Goal: Navigation & Orientation: Find specific page/section

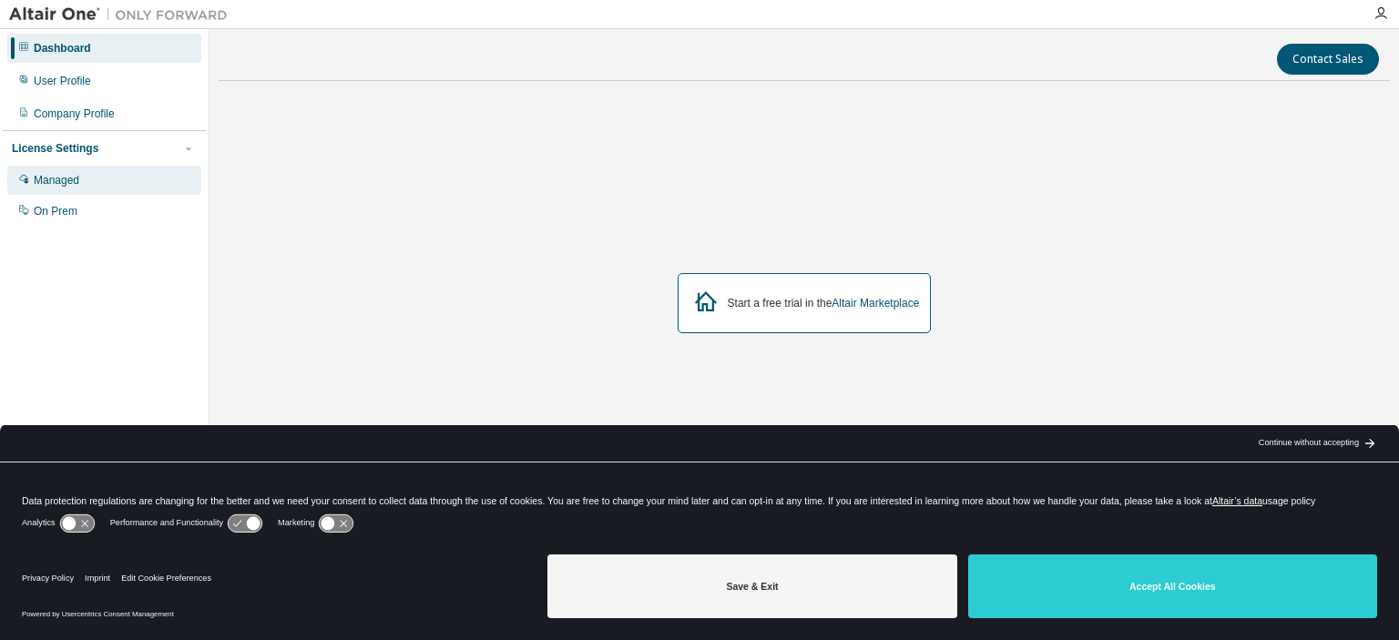
click at [57, 174] on div "Managed" at bounding box center [57, 180] width 46 height 15
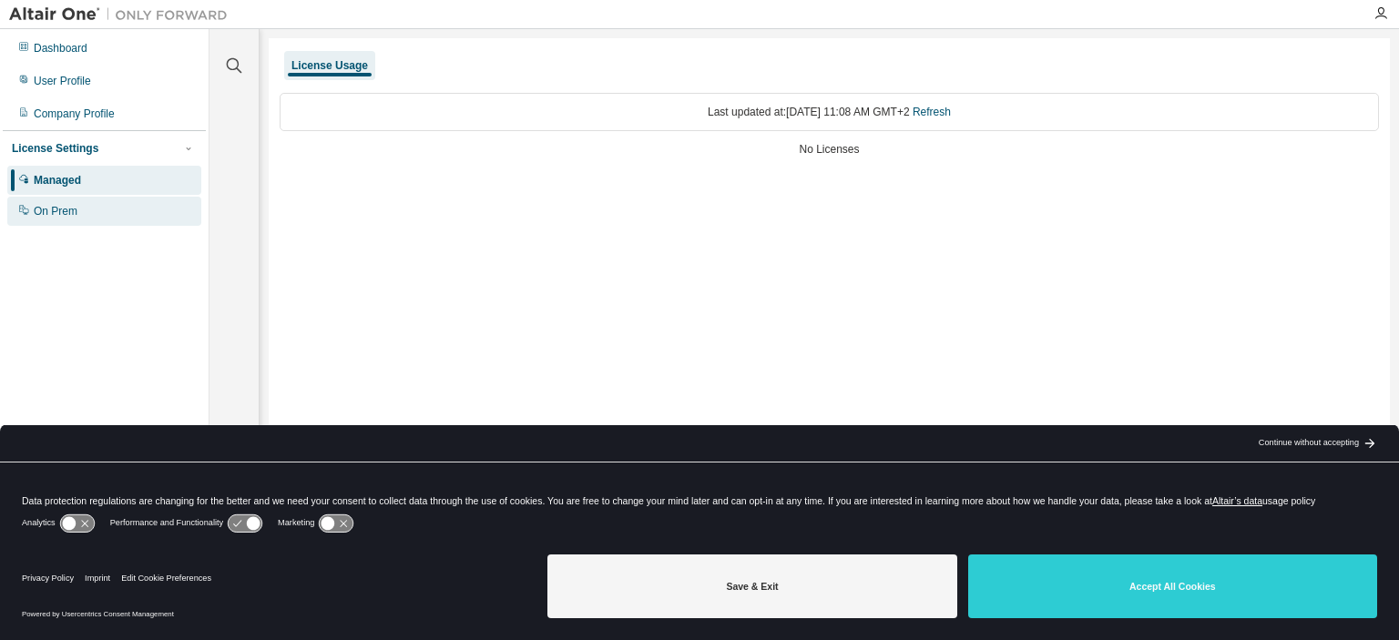
click at [58, 212] on div "On Prem" at bounding box center [56, 211] width 44 height 15
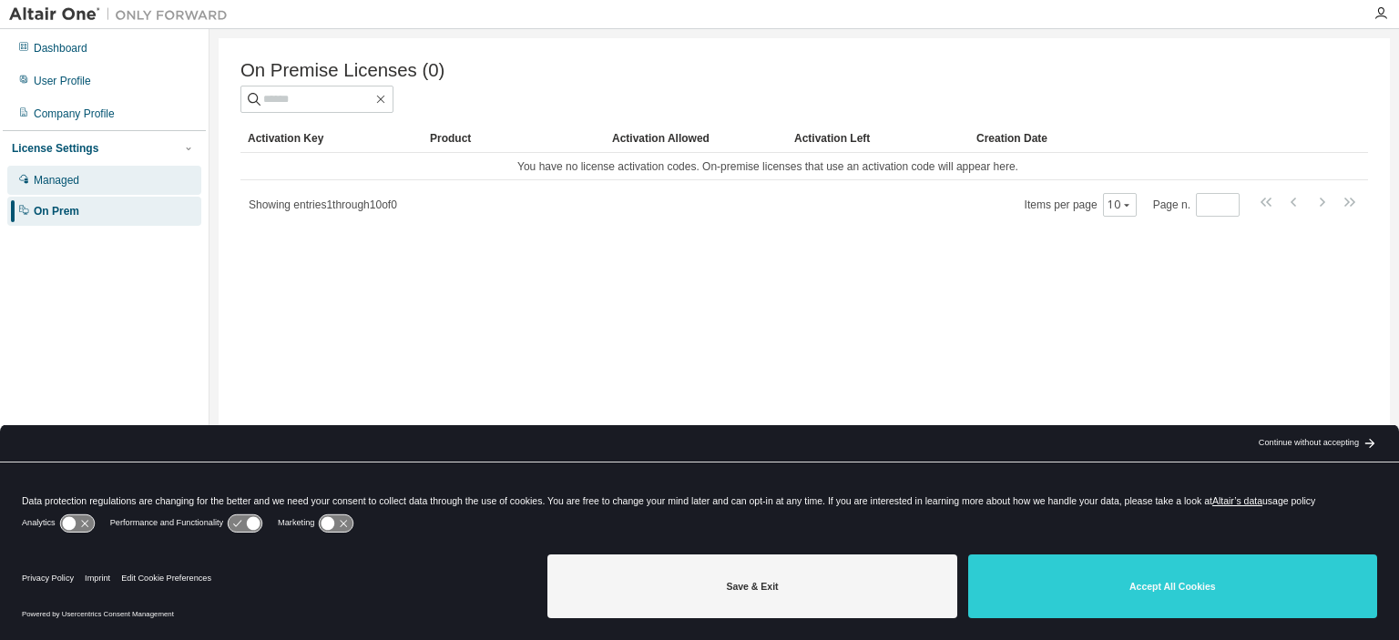
click at [89, 182] on div "Managed" at bounding box center [104, 180] width 194 height 29
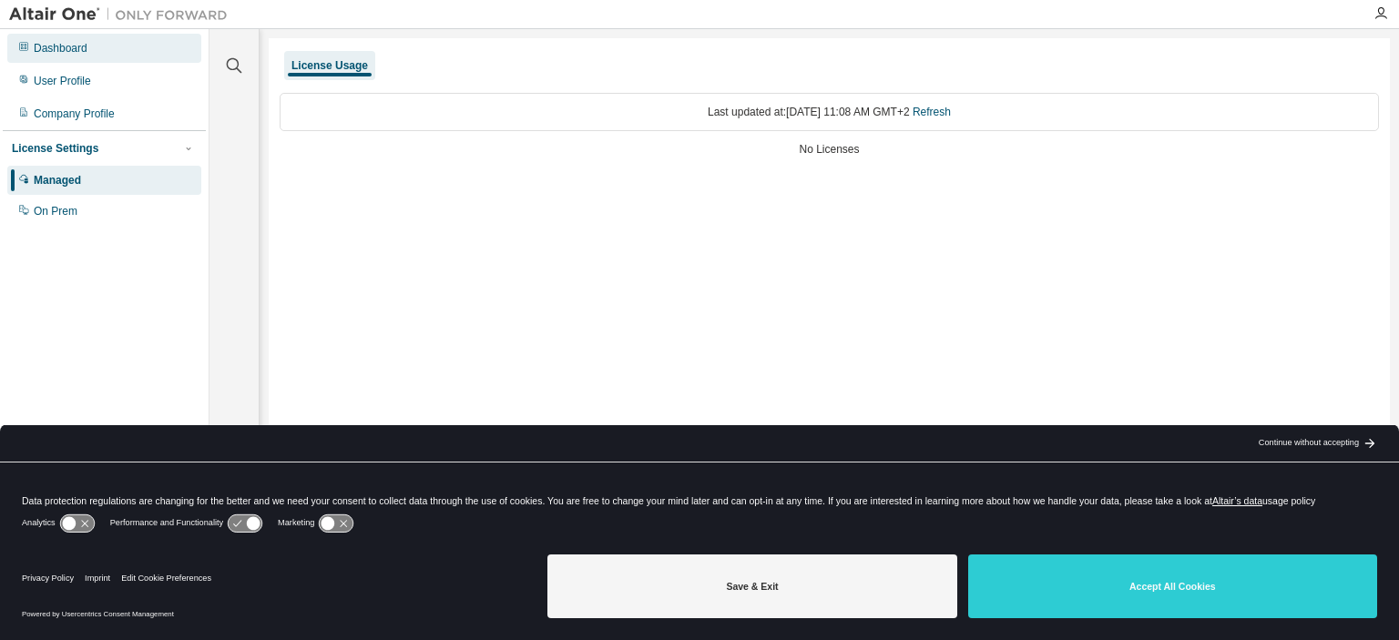
click at [69, 50] on div "Dashboard" at bounding box center [61, 48] width 54 height 15
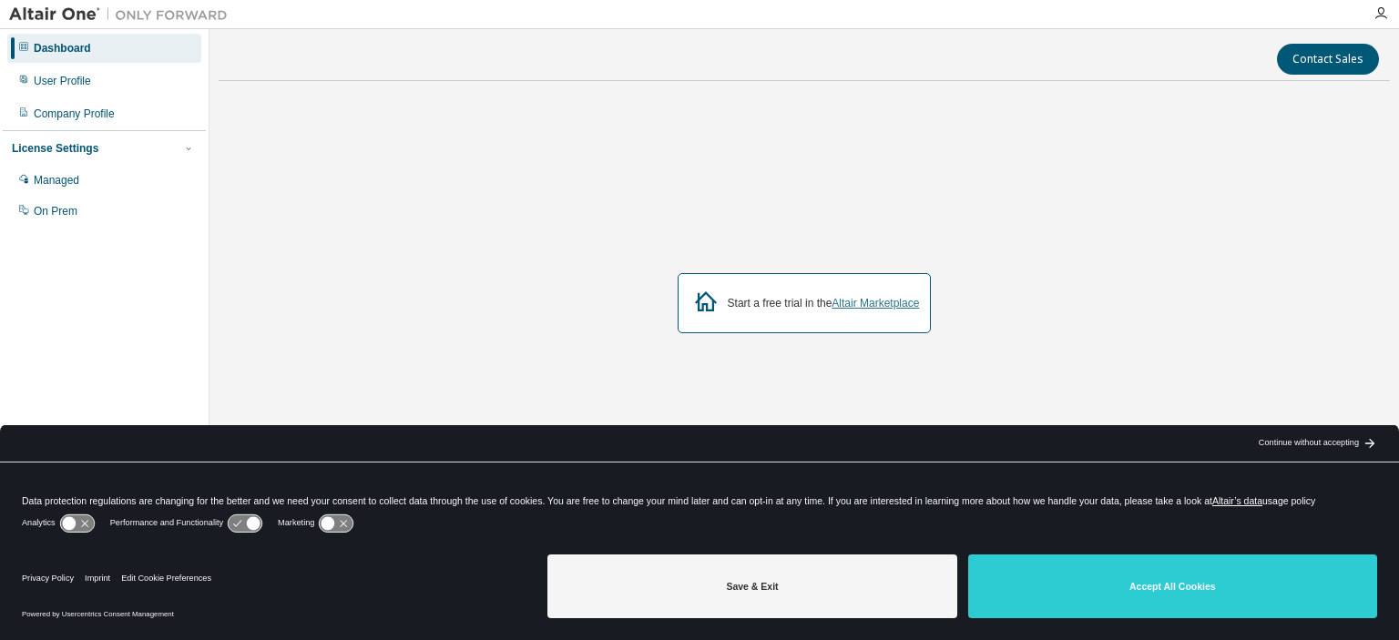
click at [882, 308] on link "Altair Marketplace" at bounding box center [874, 303] width 87 height 13
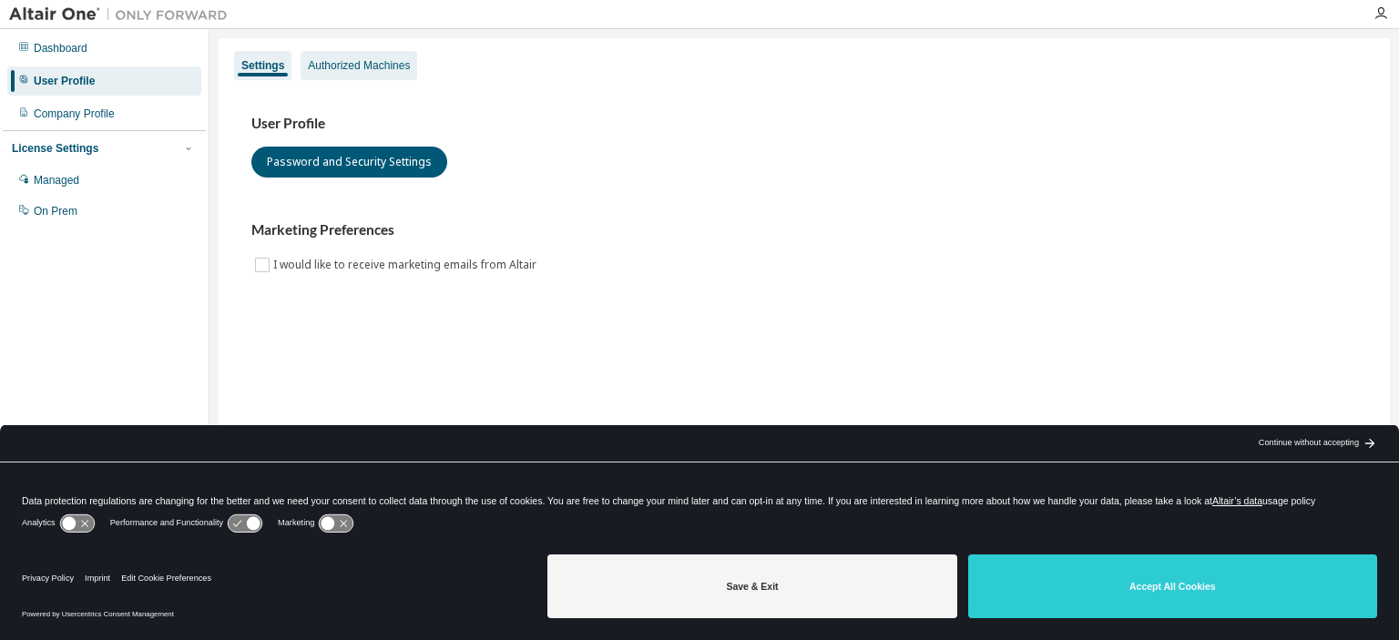
click at [352, 71] on div "Authorized Machines" at bounding box center [359, 65] width 102 height 15
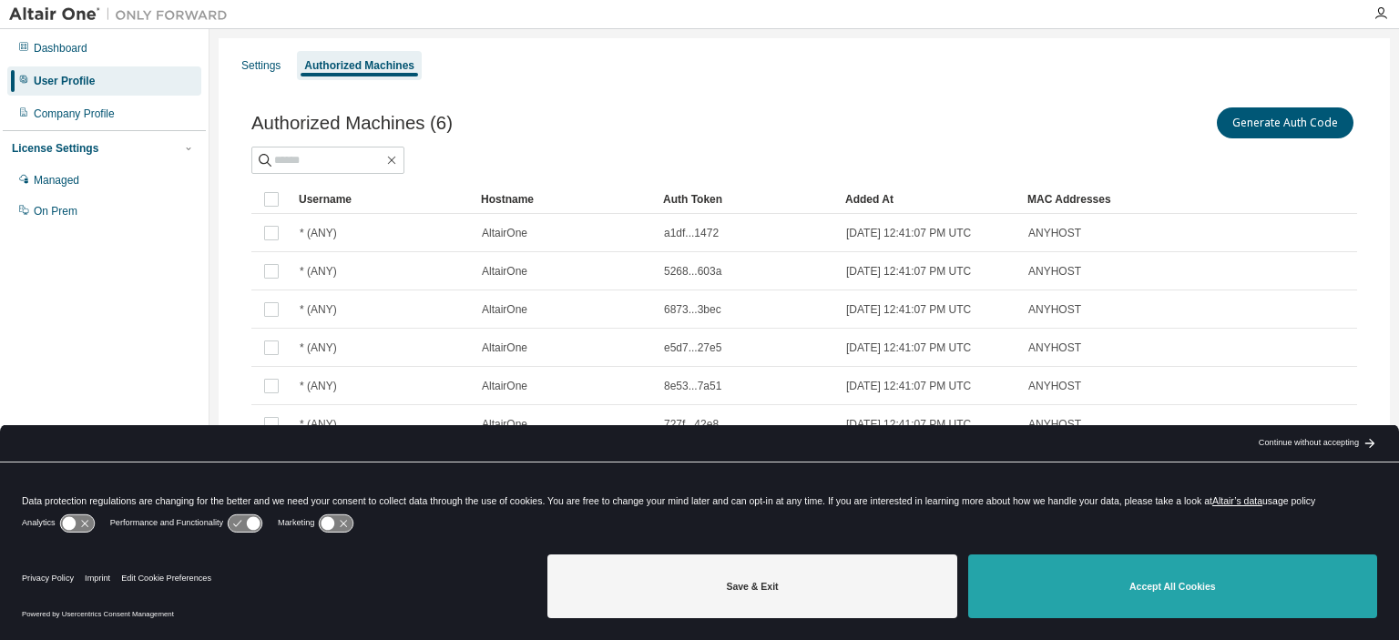
click at [1054, 605] on button "Accept All Cookies" at bounding box center [1172, 587] width 409 height 64
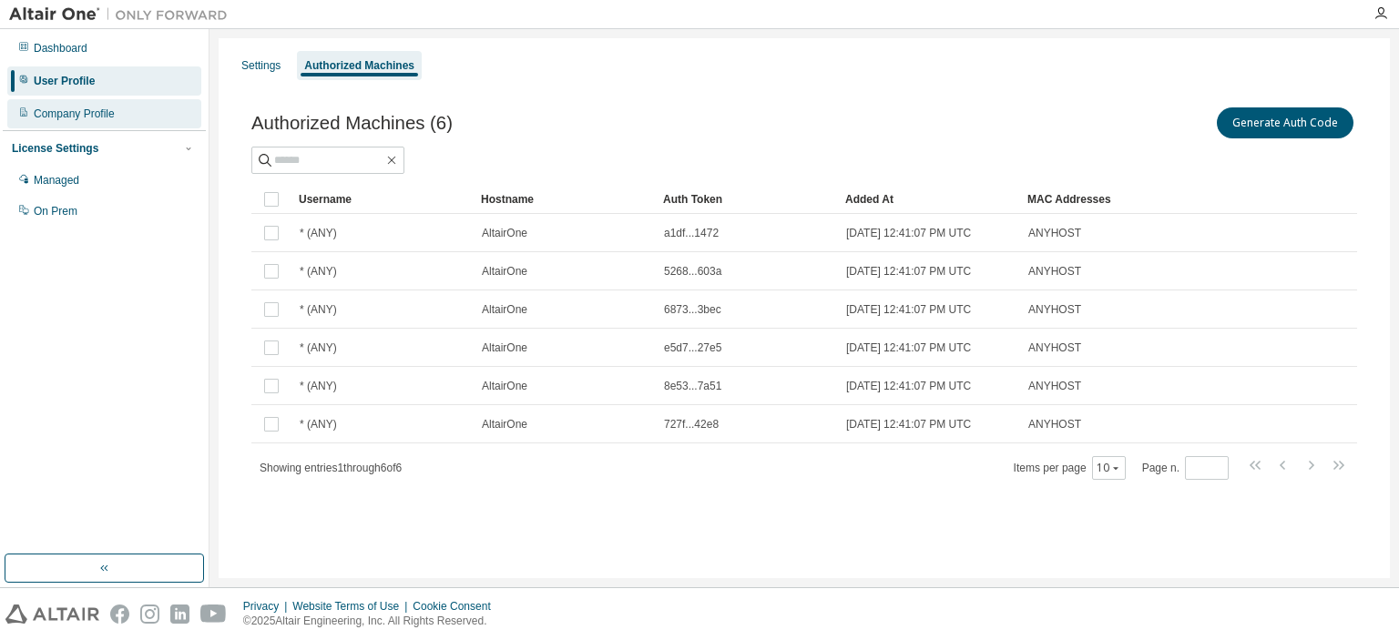
click at [63, 111] on div "Company Profile" at bounding box center [74, 114] width 81 height 15
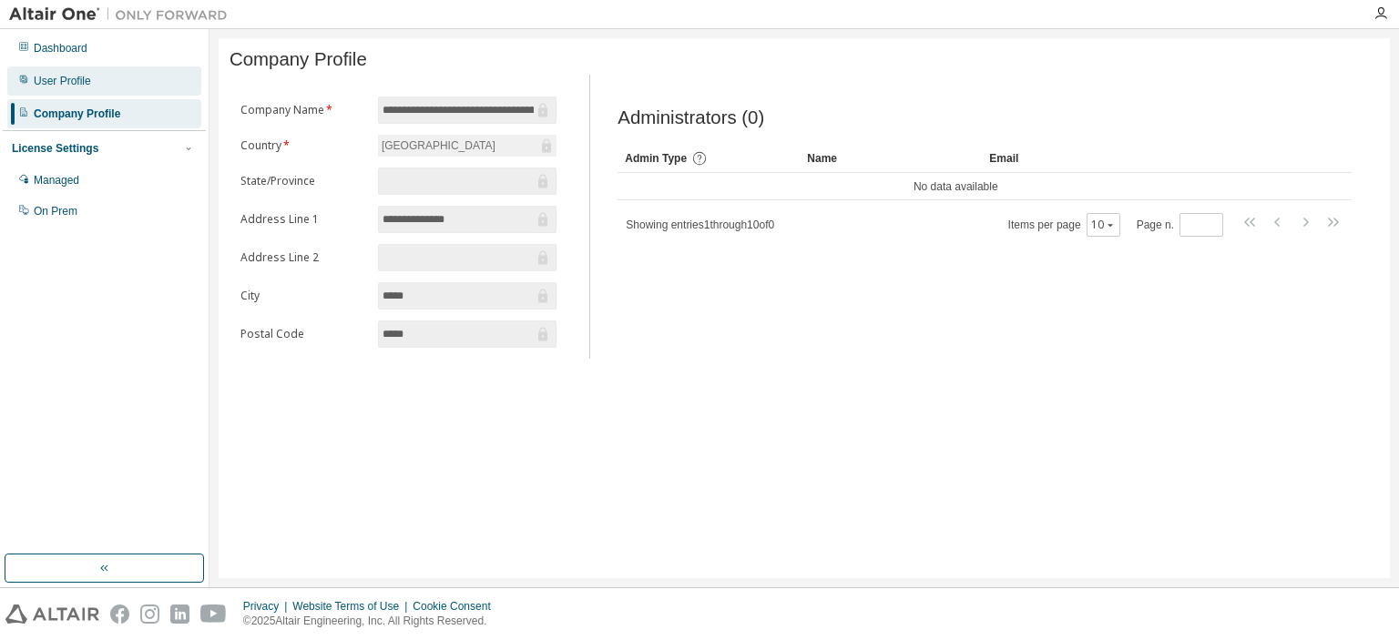
click at [66, 87] on div "User Profile" at bounding box center [62, 81] width 57 height 15
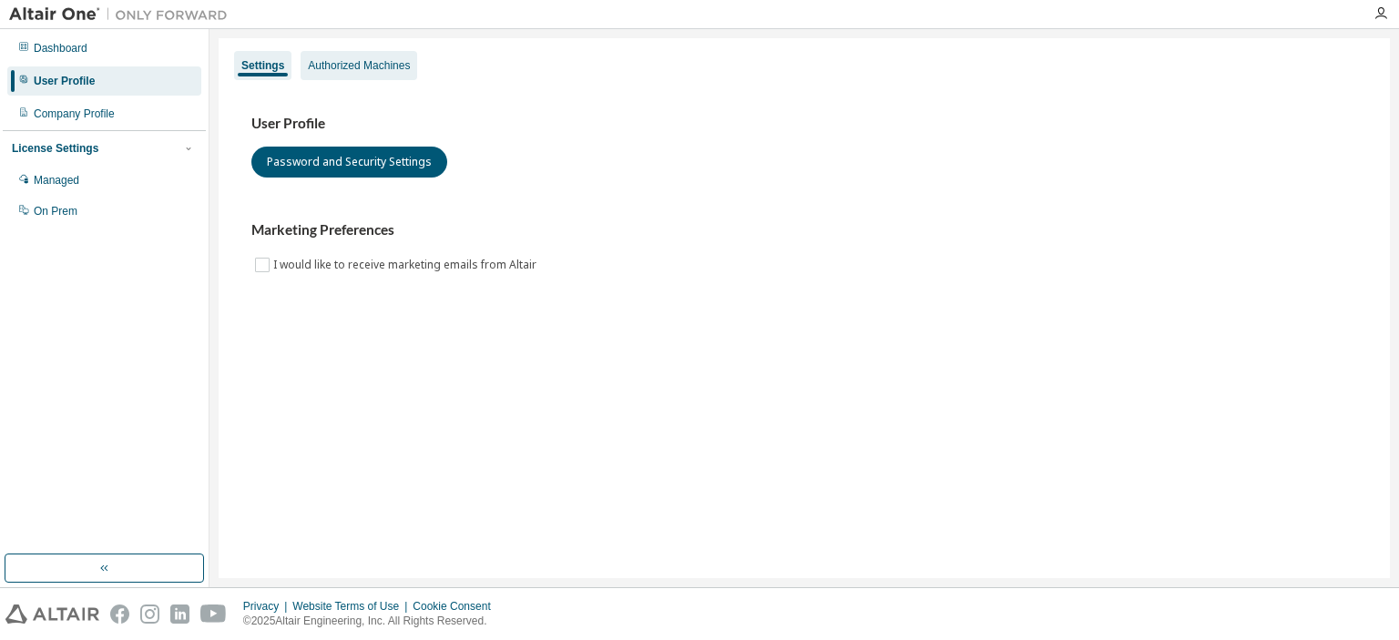
click at [322, 62] on div "Authorized Machines" at bounding box center [359, 65] width 102 height 15
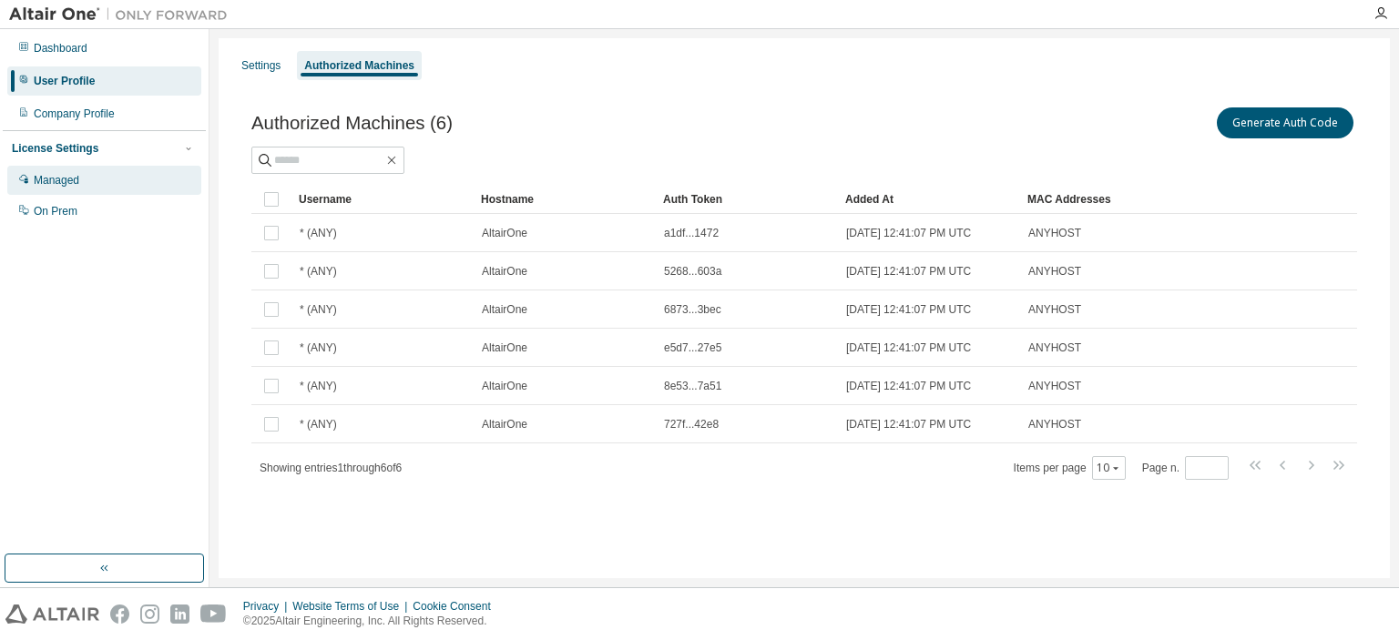
click at [62, 179] on div "Managed" at bounding box center [57, 180] width 46 height 15
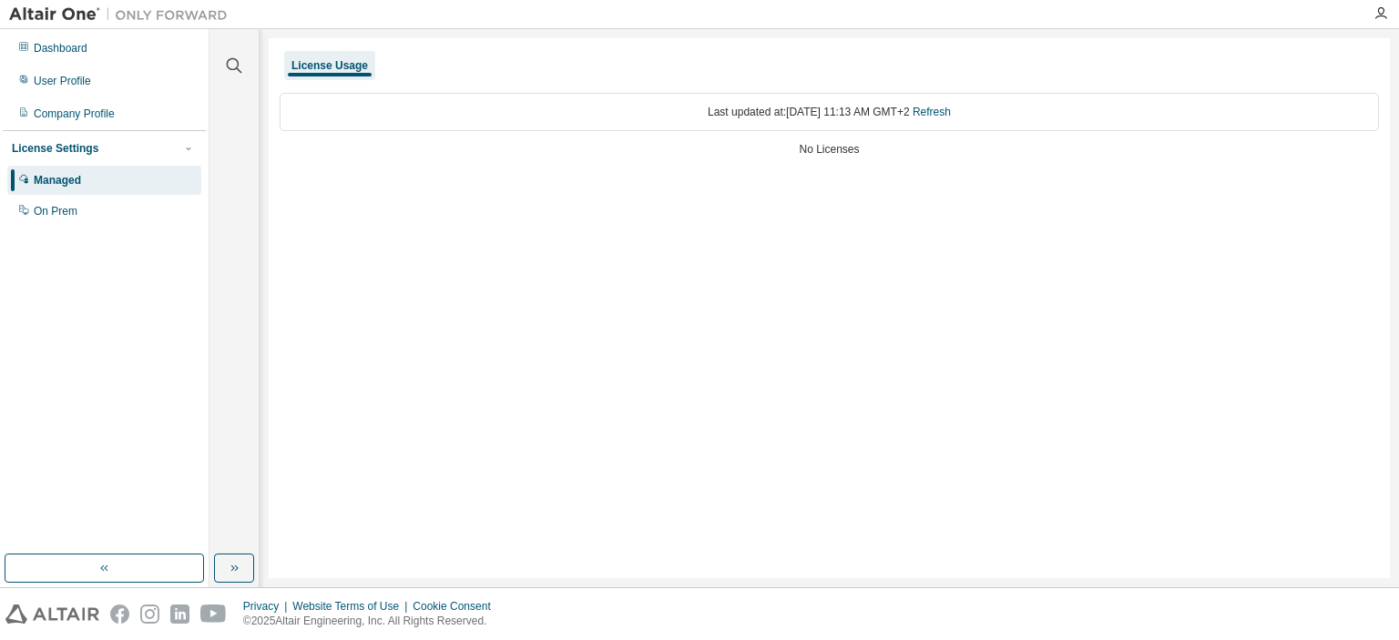
click at [49, 195] on div "Managed" at bounding box center [104, 180] width 194 height 29
click at [49, 213] on div "On Prem" at bounding box center [56, 211] width 44 height 15
